Goal: Navigation & Orientation: Go to known website

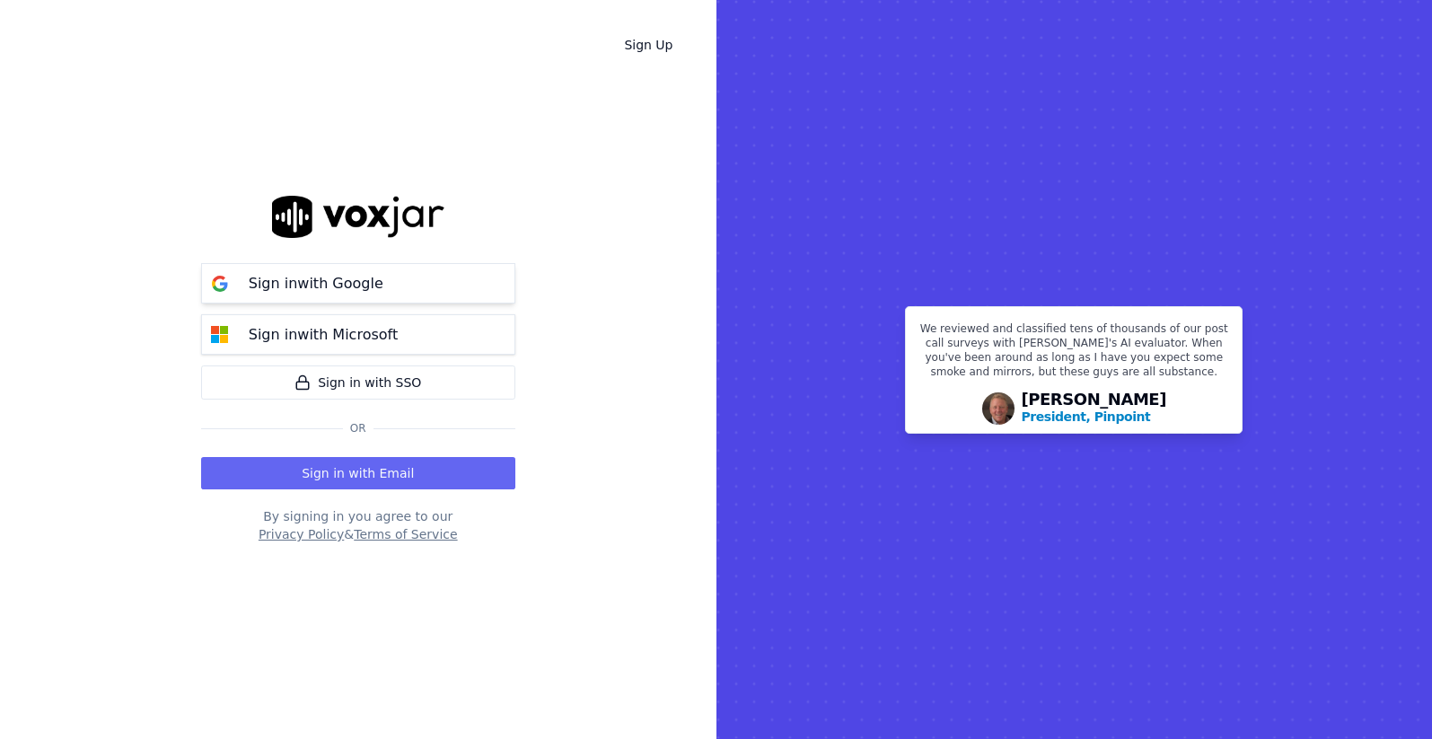
click at [391, 275] on button "Sign in with Google" at bounding box center [358, 283] width 314 height 40
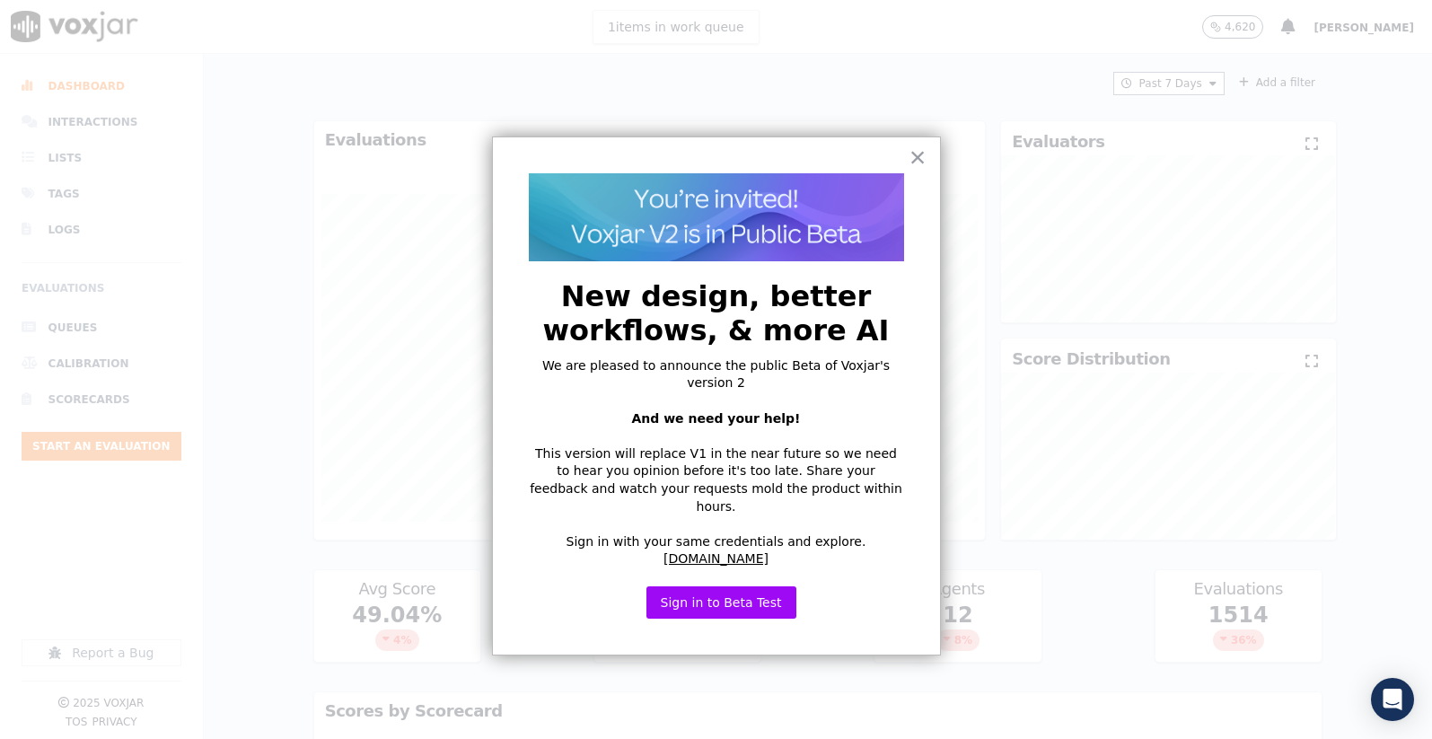
click at [931, 154] on div "× New design, better workflows, & more AI We are pleased to announce the public…" at bounding box center [716, 396] width 449 height 519
click at [925, 156] on button "×" at bounding box center [918, 157] width 17 height 29
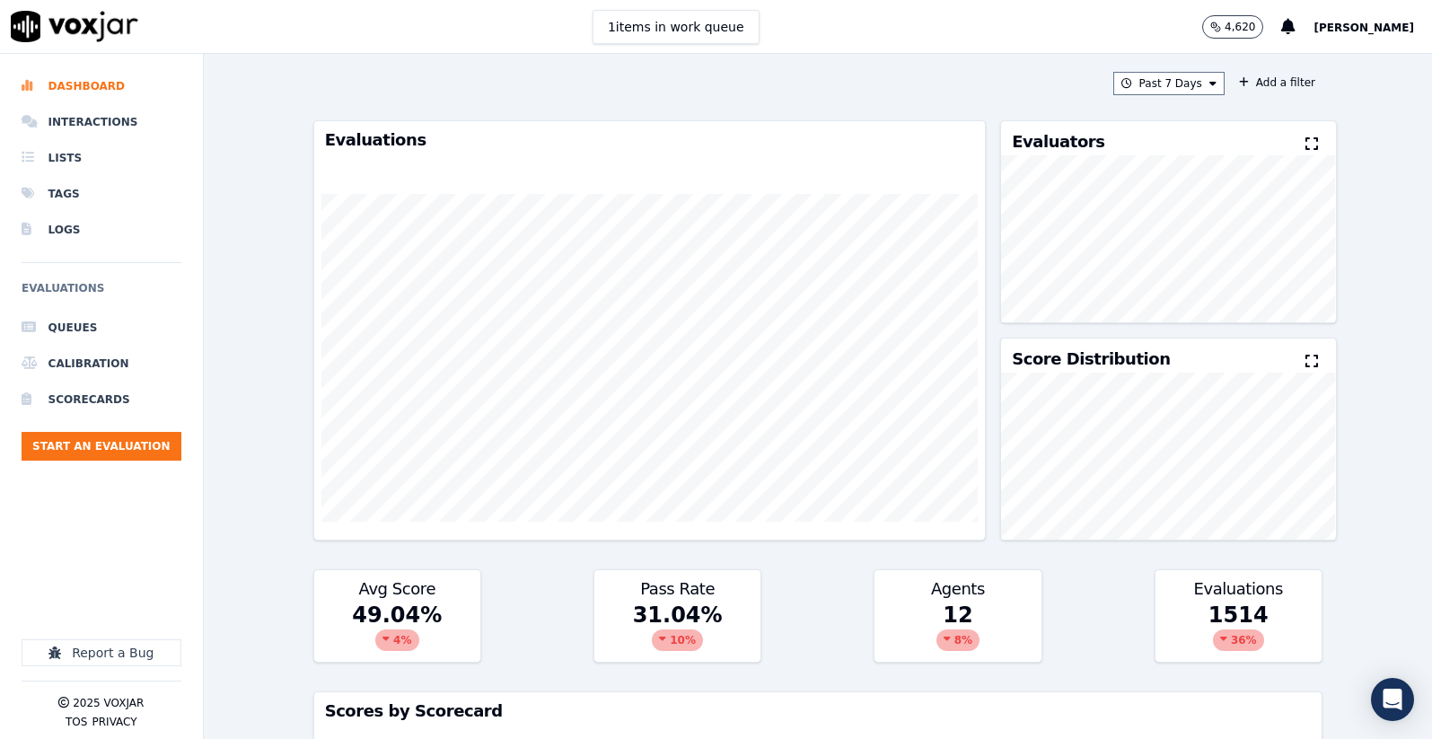
scroll to position [1, 0]
